Goal: Information Seeking & Learning: Find specific fact

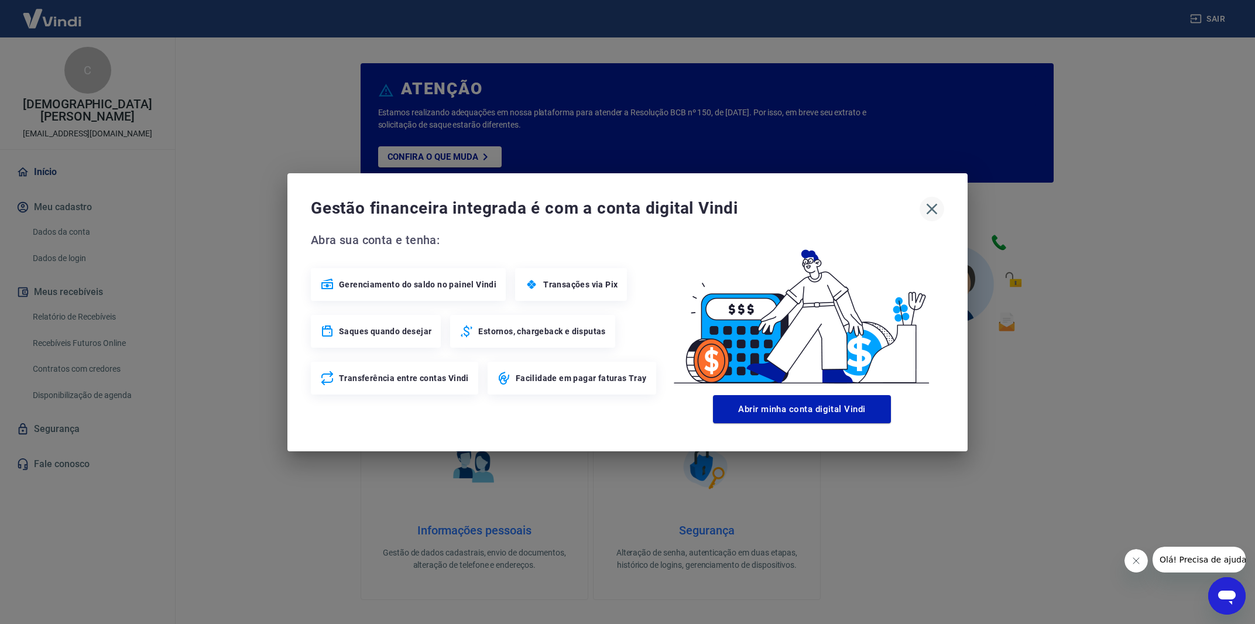
click at [933, 209] on icon "button" at bounding box center [931, 208] width 11 height 11
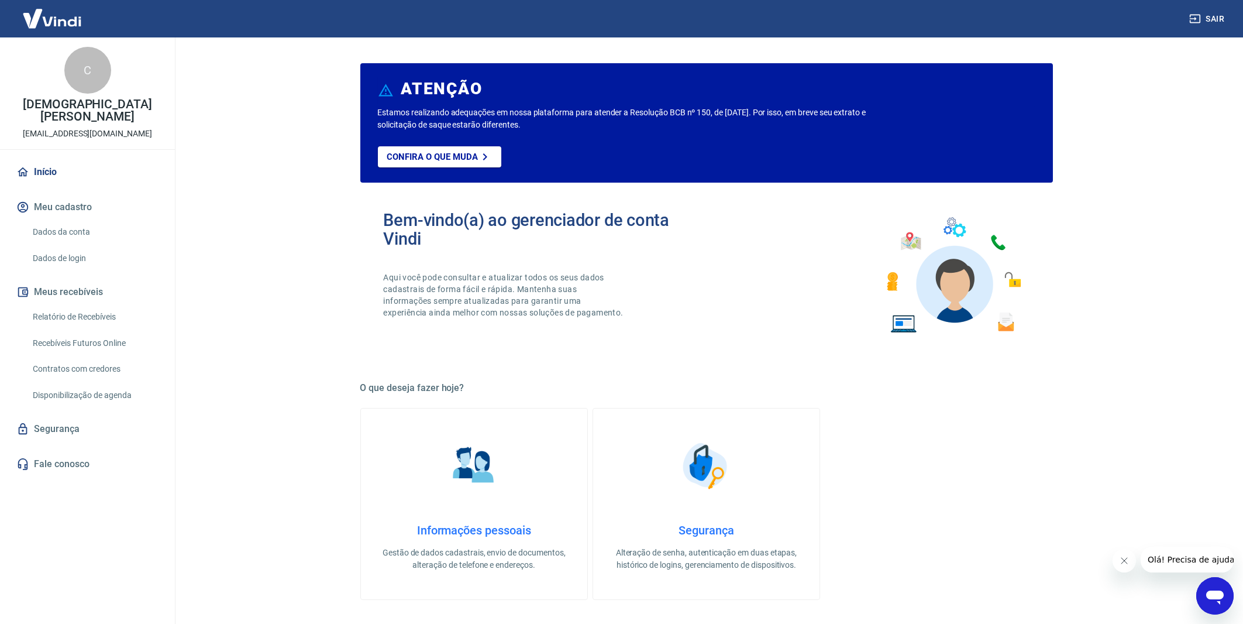
click at [1209, 20] on button "Sair" at bounding box center [1208, 19] width 42 height 22
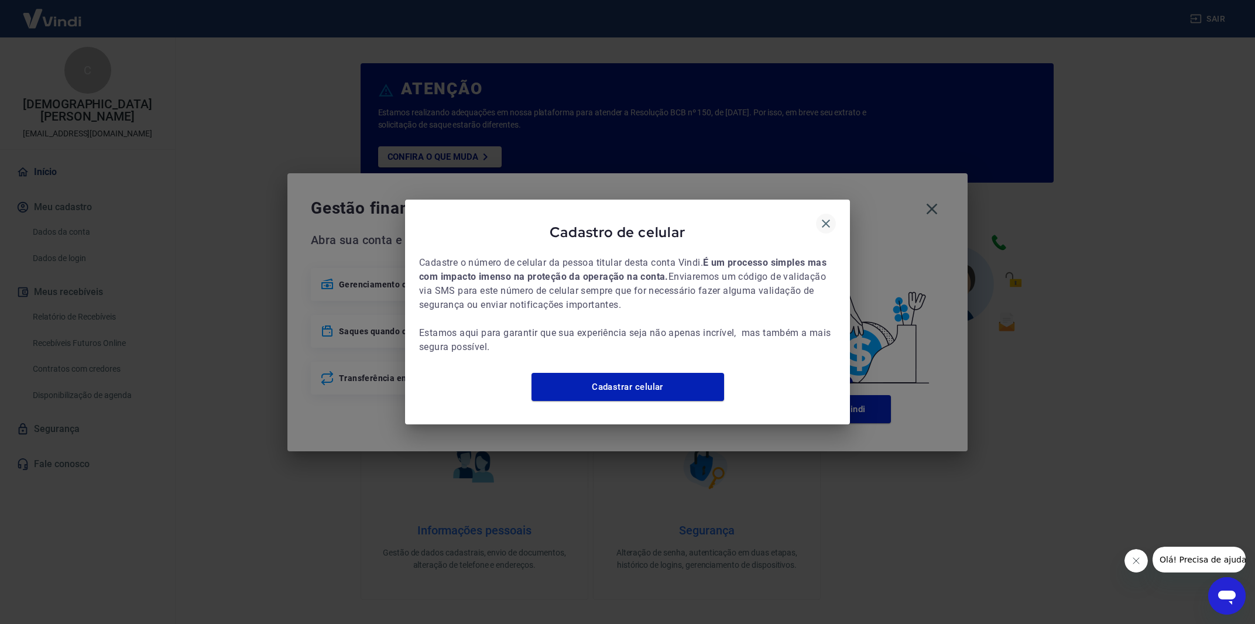
drag, startPoint x: 813, startPoint y: 214, endPoint x: 823, endPoint y: 219, distance: 11.3
click at [817, 215] on div "Cadastro de celular" at bounding box center [627, 235] width 417 height 42
drag, startPoint x: 823, startPoint y: 219, endPoint x: 957, endPoint y: 206, distance: 135.2
click at [823, 219] on icon "button" at bounding box center [826, 224] width 14 height 14
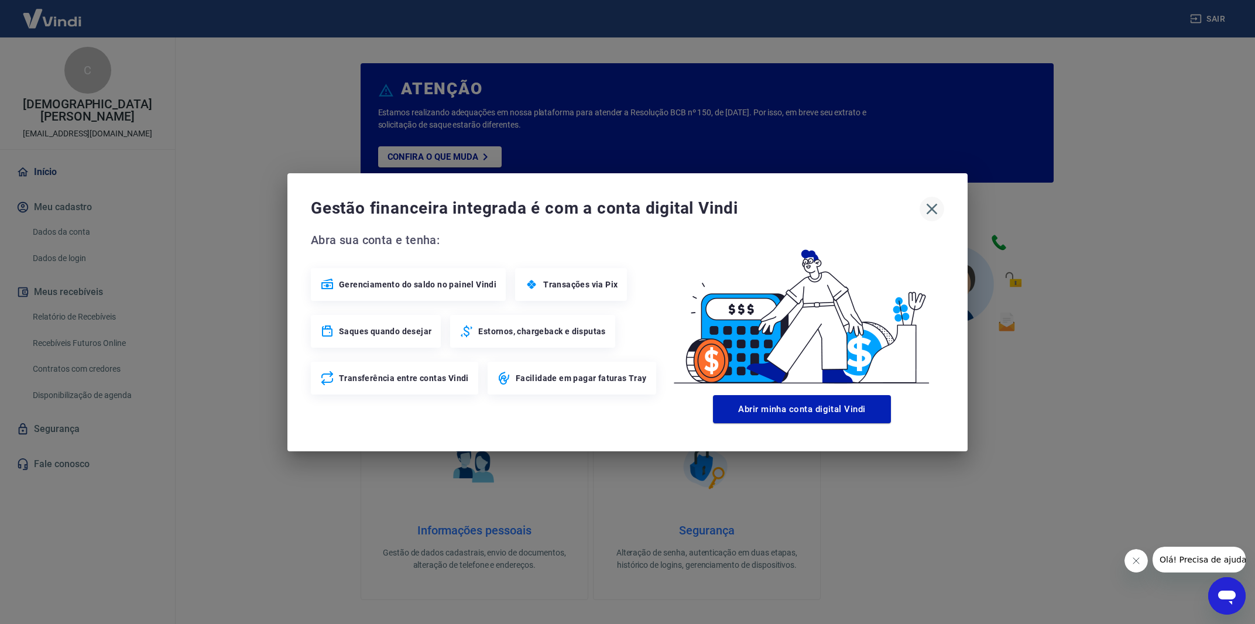
click at [928, 211] on icon "button" at bounding box center [931, 208] width 11 height 11
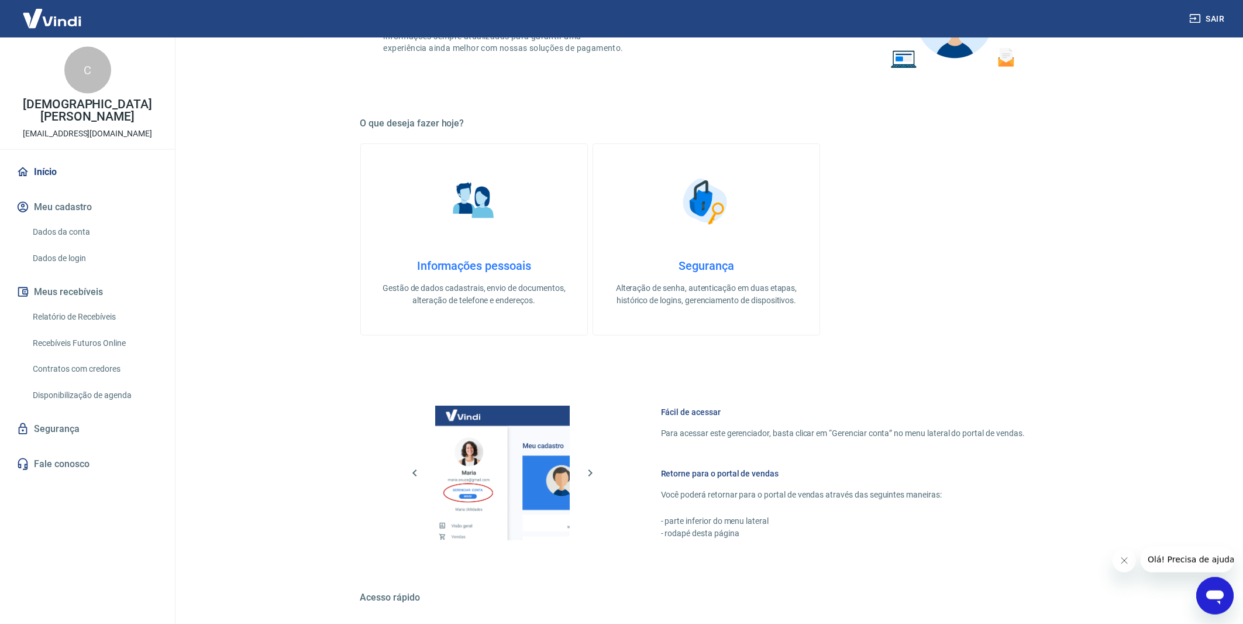
scroll to position [410, 0]
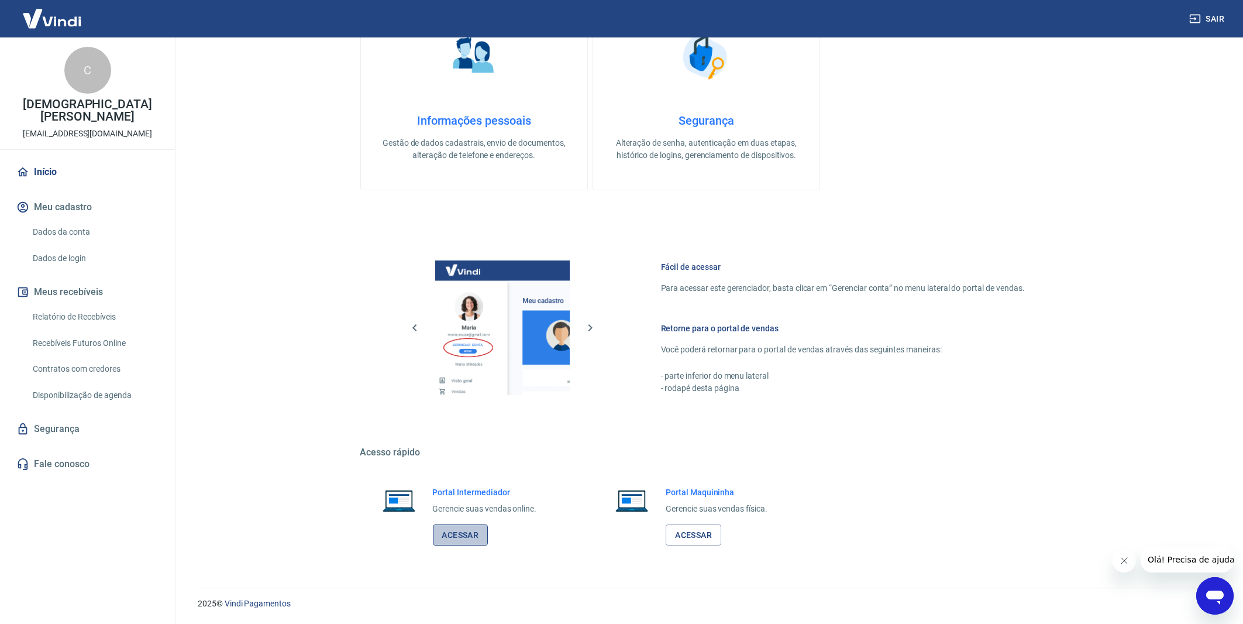
click at [449, 540] on link "Acessar" at bounding box center [461, 535] width 56 height 22
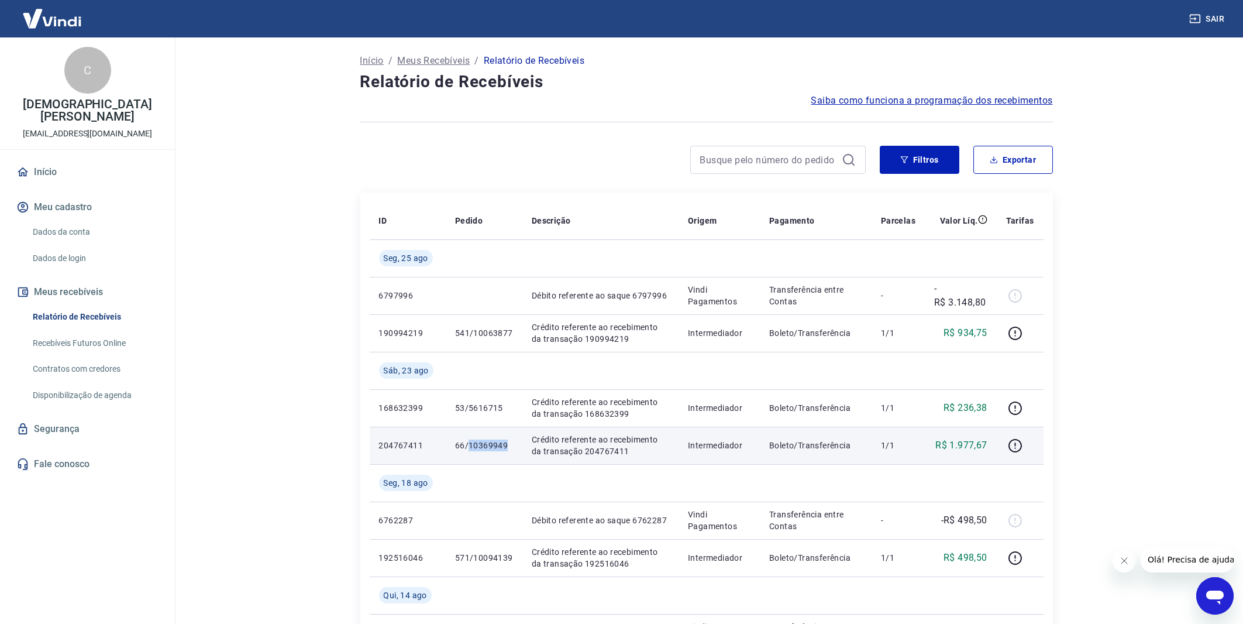
drag, startPoint x: 470, startPoint y: 445, endPoint x: 514, endPoint y: 440, distance: 44.1
click at [514, 440] on td "66/10369949" at bounding box center [484, 445] width 77 height 37
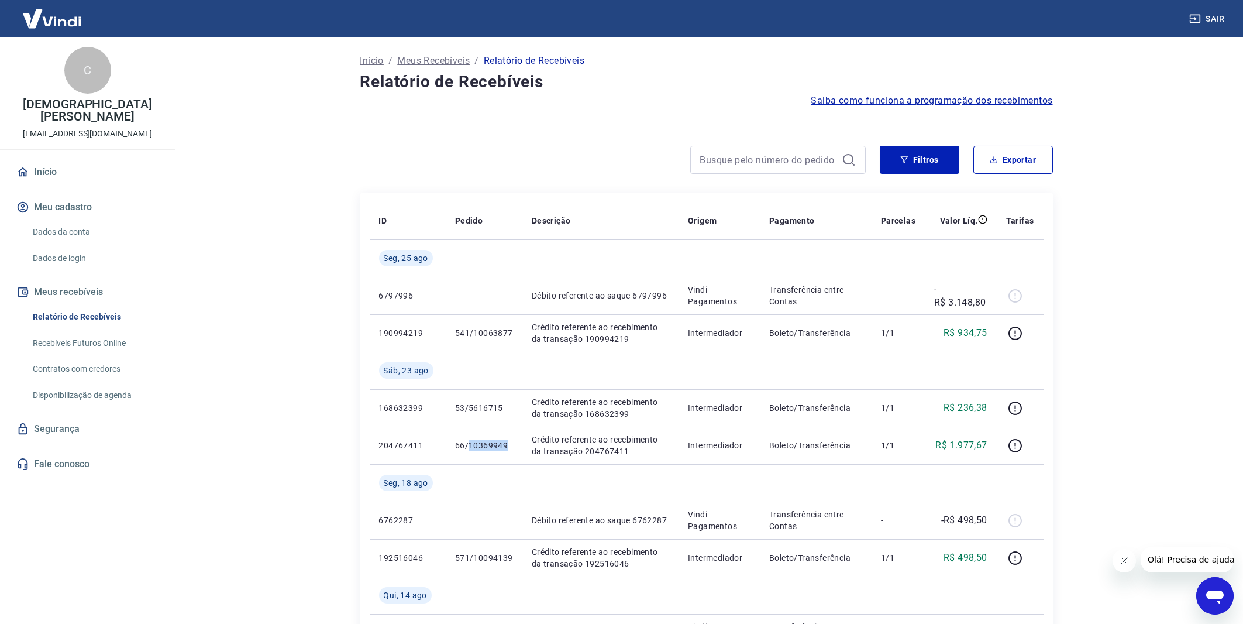
copy p "10369949"
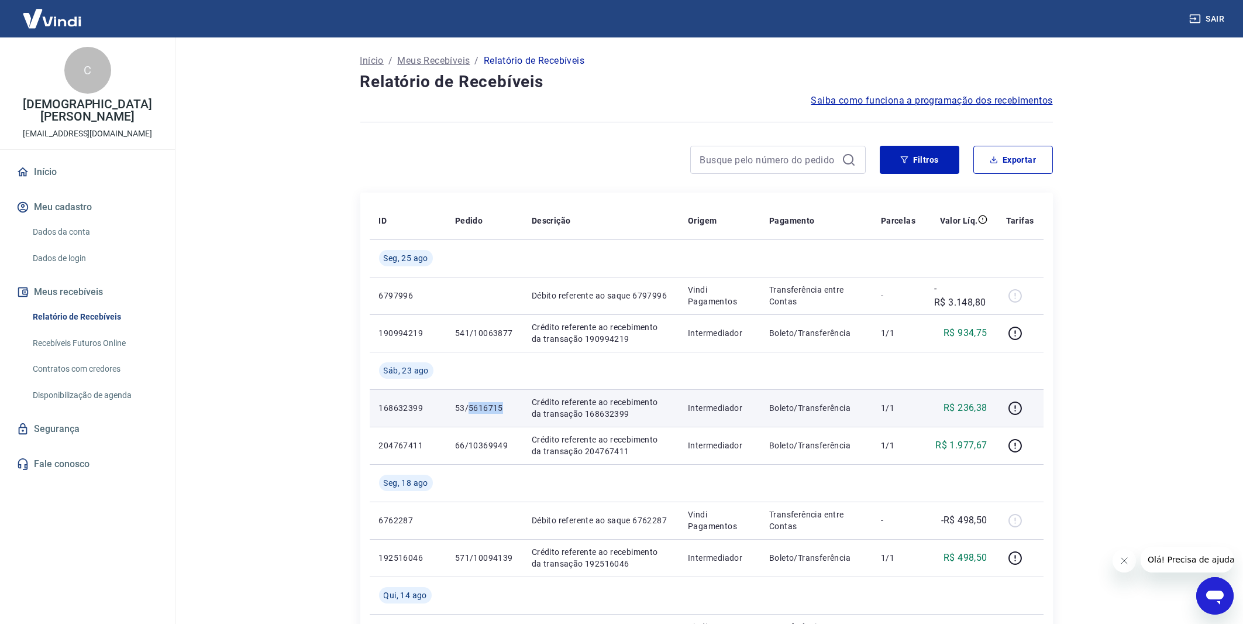
drag, startPoint x: 469, startPoint y: 413, endPoint x: 503, endPoint y: 414, distance: 34.5
click at [503, 414] on p "53/5616715" at bounding box center [484, 408] width 58 height 12
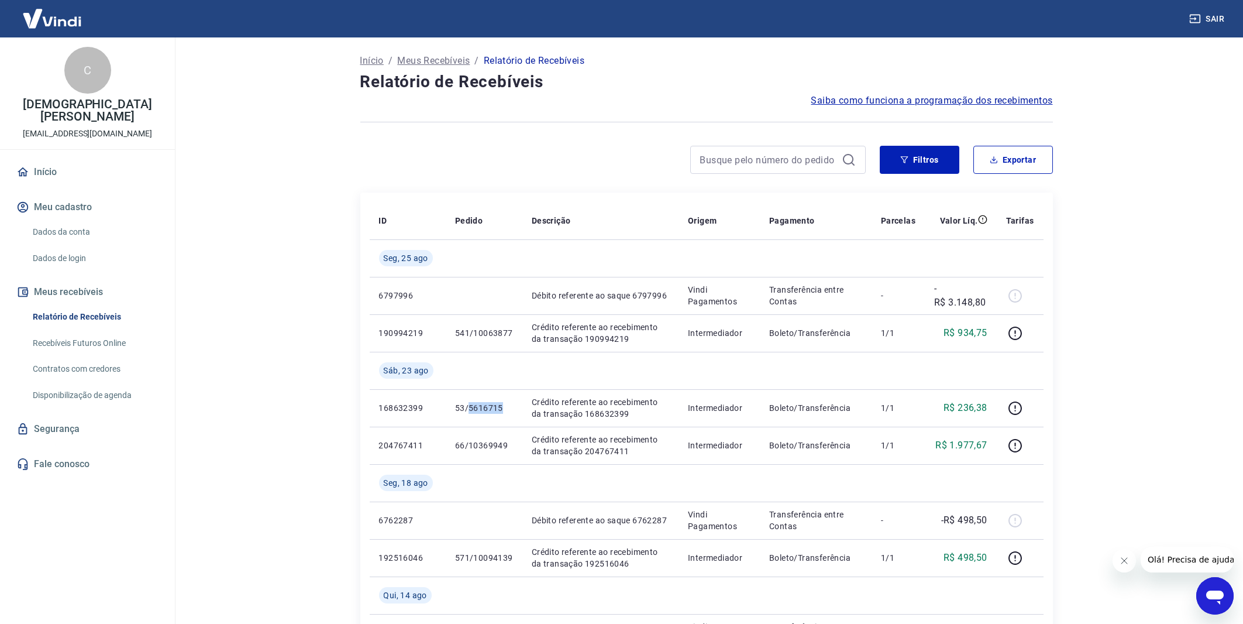
copy p "5616715"
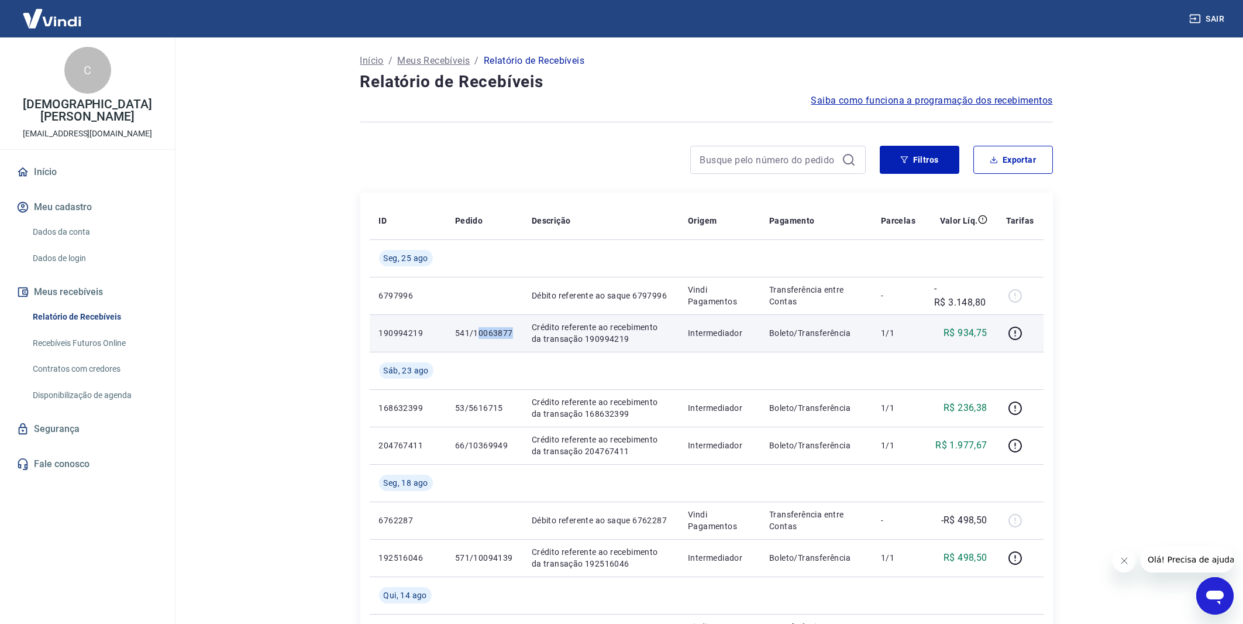
drag, startPoint x: 476, startPoint y: 335, endPoint x: 514, endPoint y: 338, distance: 38.8
click at [514, 338] on td "541/10063877" at bounding box center [484, 332] width 77 height 37
click at [511, 334] on td "541/10063877" at bounding box center [484, 332] width 77 height 37
drag, startPoint x: 510, startPoint y: 334, endPoint x: 475, endPoint y: 331, distance: 35.8
click at [475, 331] on p "541/10063877" at bounding box center [484, 333] width 58 height 12
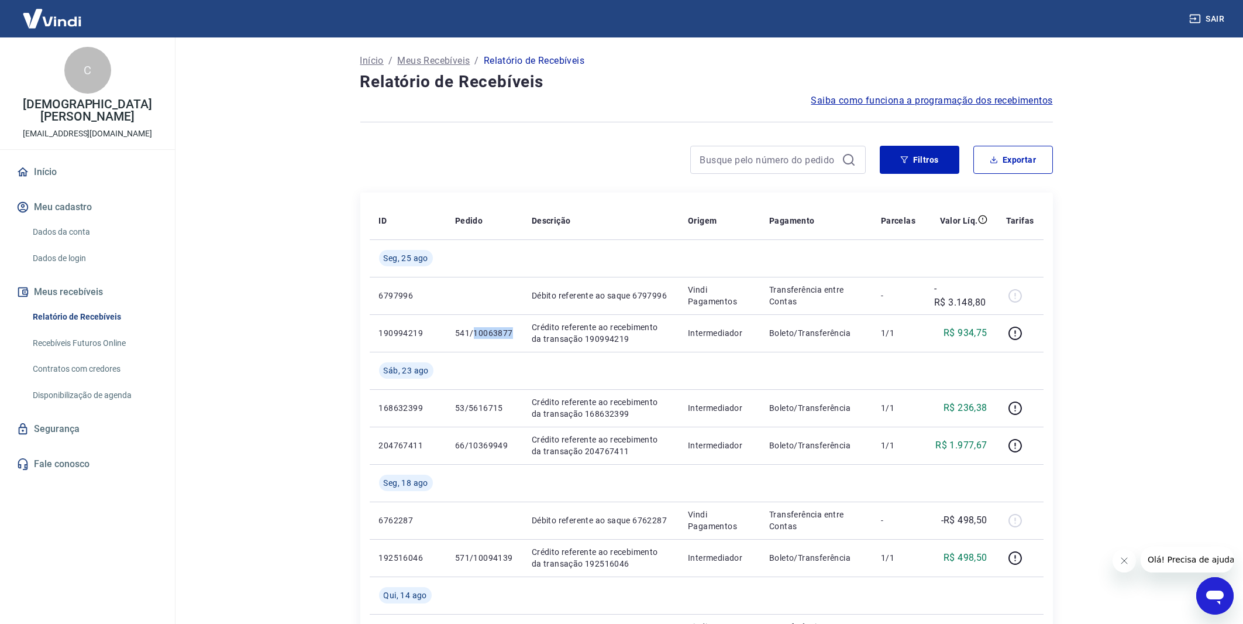
copy p "10063877"
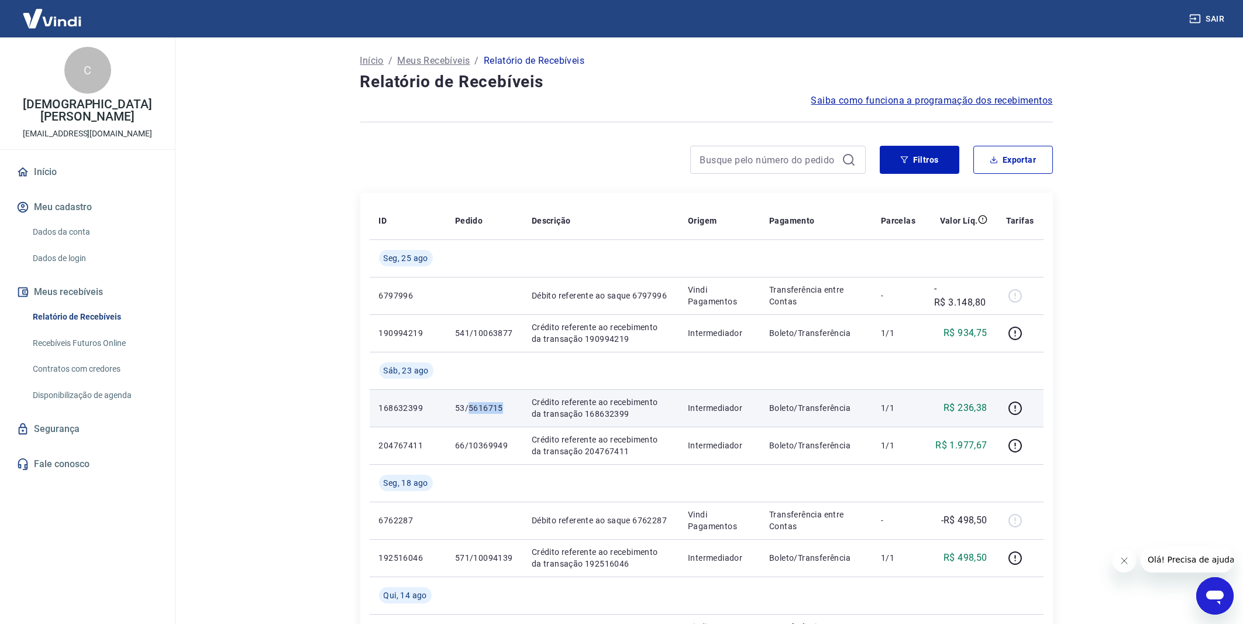
drag, startPoint x: 469, startPoint y: 408, endPoint x: 502, endPoint y: 409, distance: 32.8
click at [502, 409] on p "53/5616715" at bounding box center [484, 408] width 58 height 12
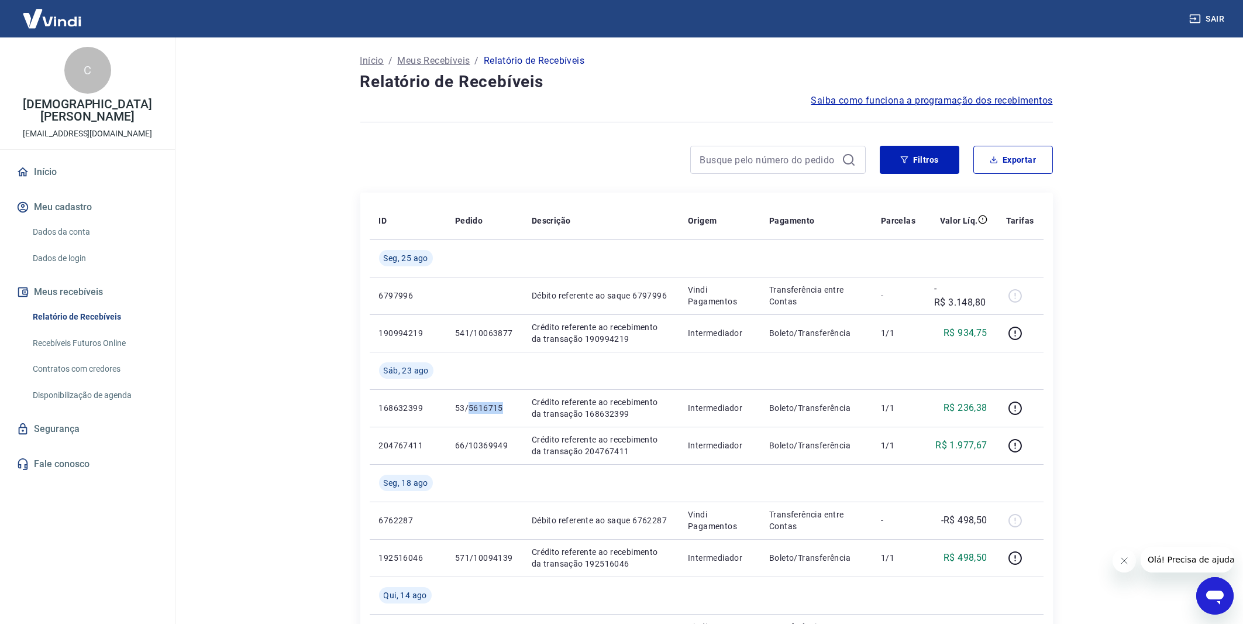
copy p "5616715"
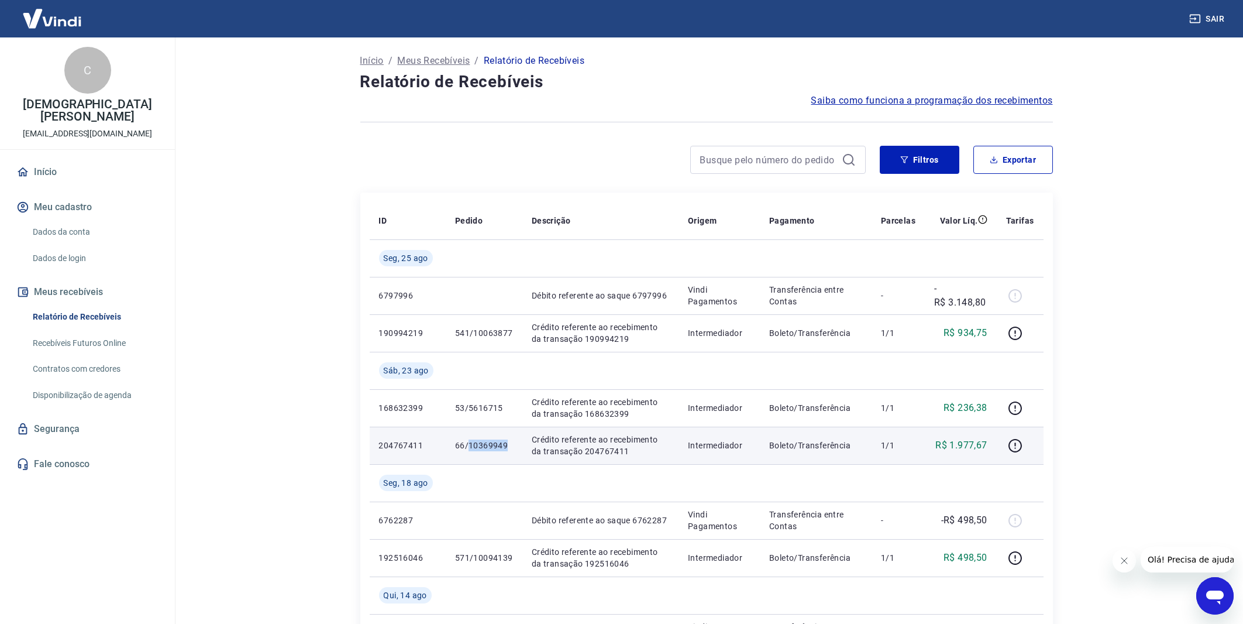
drag, startPoint x: 470, startPoint y: 444, endPoint x: 510, endPoint y: 444, distance: 39.8
click at [510, 444] on p "66/10369949" at bounding box center [484, 445] width 58 height 12
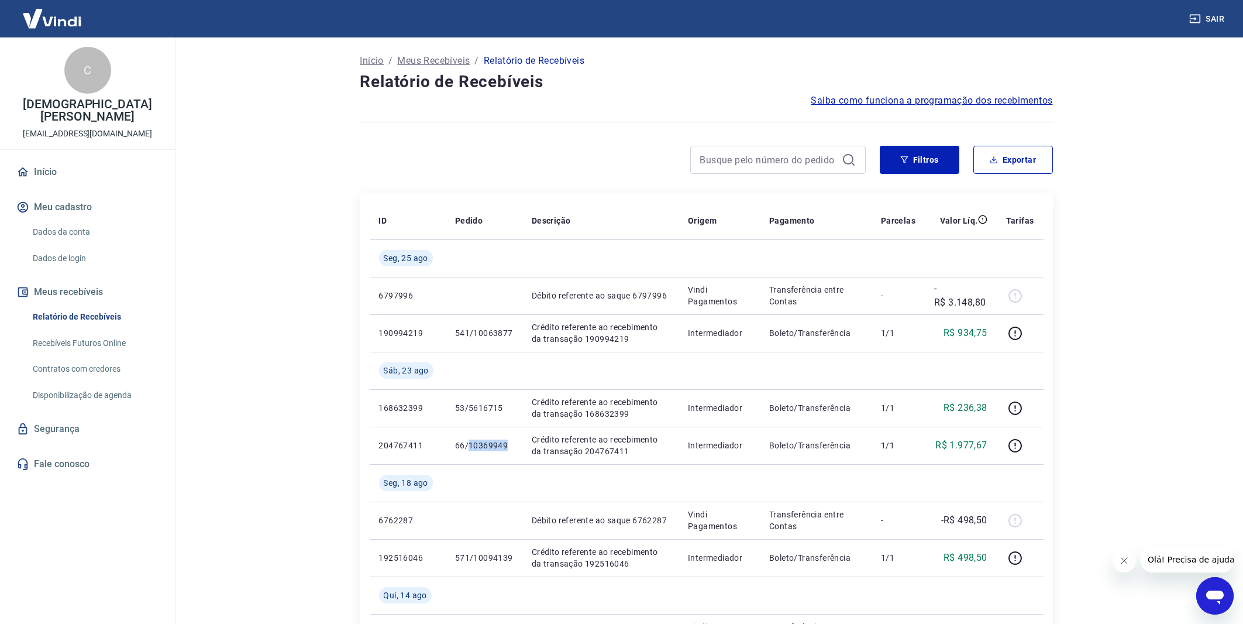
copy p "10369949"
